Goal: Task Accomplishment & Management: Manage account settings

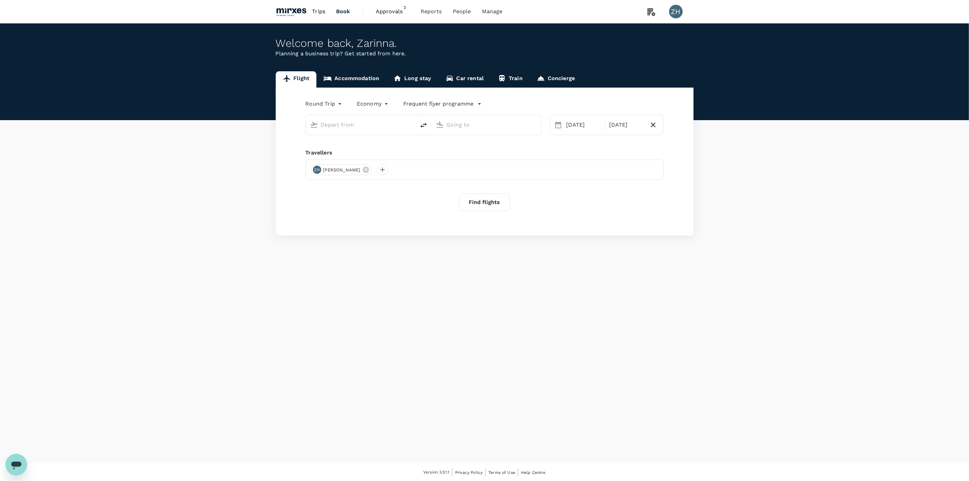
drag, startPoint x: 0, startPoint y: 0, endPoint x: 399, endPoint y: 14, distance: 399.2
click at [399, 14] on span "Approvals" at bounding box center [393, 11] width 34 height 8
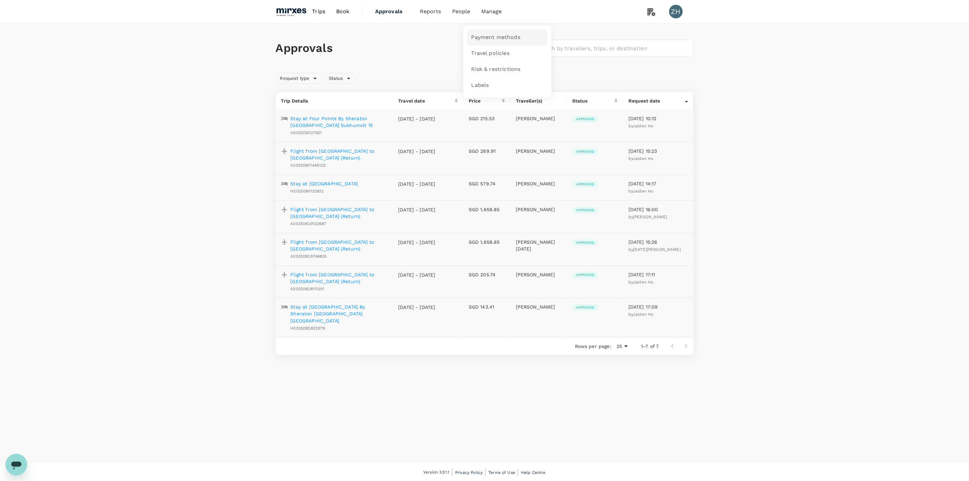
click at [490, 34] on span "Payment methods" at bounding box center [496, 38] width 49 height 8
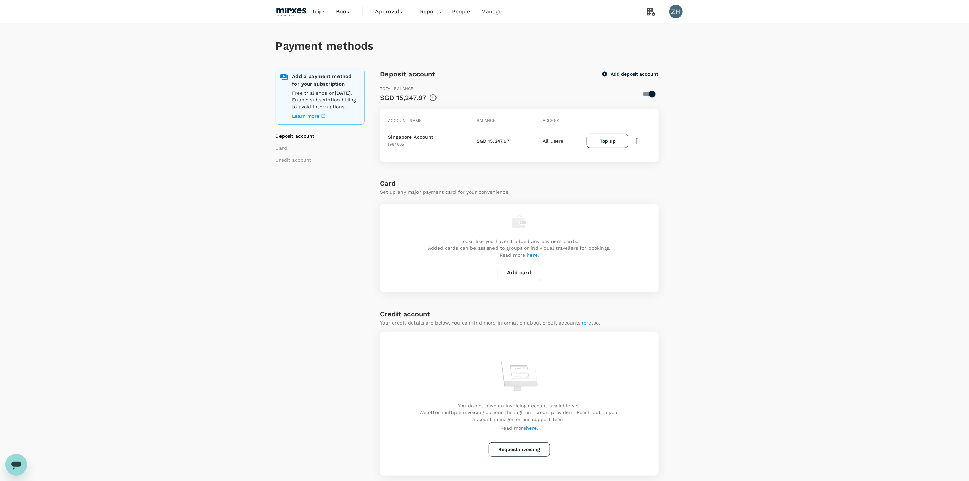
click at [393, 12] on span "Approvals" at bounding box center [392, 11] width 34 height 8
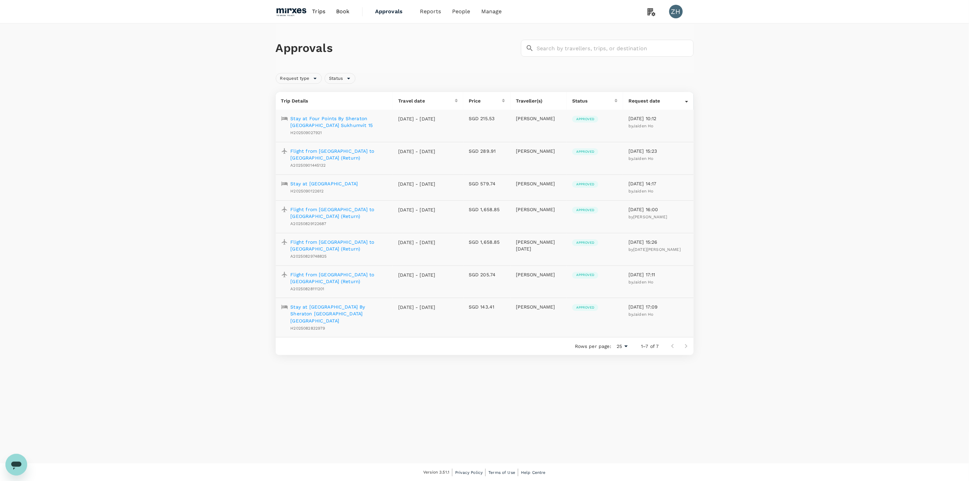
click at [834, 114] on div "Approvals ​ ​ Request type Status Trip Details Travel date Price Traveller(s) S…" at bounding box center [484, 191] width 969 height 337
click at [732, 255] on div "Approvals ​ ​ Request type Status Trip Details Travel date Price Traveller(s) S…" at bounding box center [484, 191] width 969 height 337
